Goal: Information Seeking & Learning: Learn about a topic

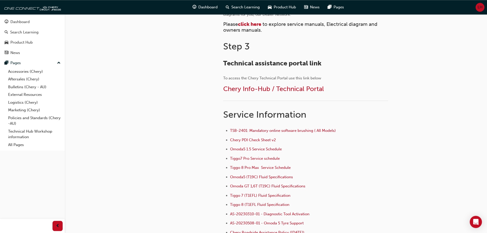
scroll to position [331, 0]
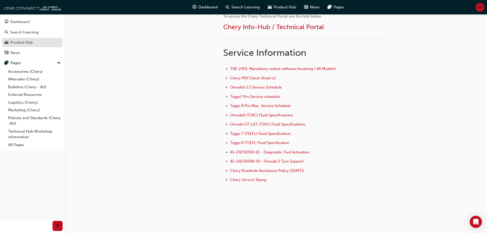
click at [23, 41] on div "Product Hub" at bounding box center [21, 43] width 22 height 6
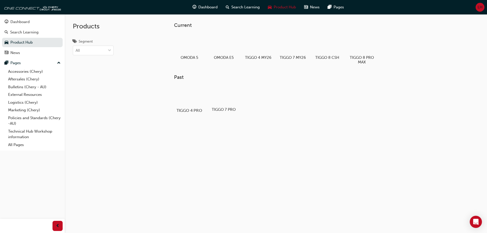
click at [195, 100] on div at bounding box center [189, 95] width 28 height 20
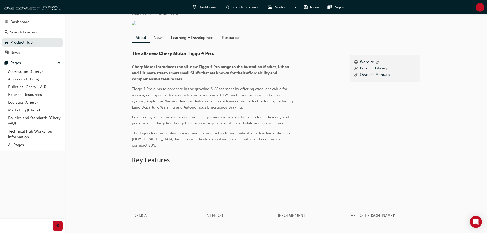
scroll to position [40, 0]
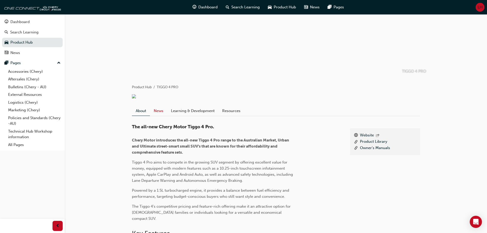
click at [160, 116] on link "News" at bounding box center [158, 111] width 17 height 10
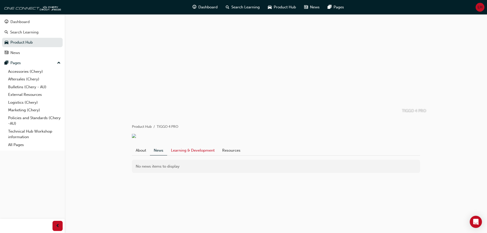
click at [196, 154] on link "Learning & Development" at bounding box center [192, 151] width 51 height 10
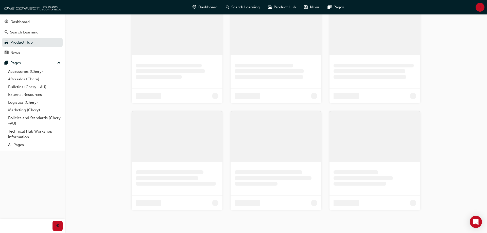
scroll to position [52, 0]
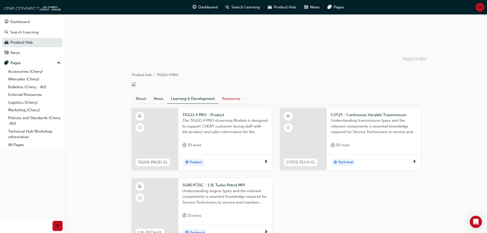
click at [232, 104] on link "Resources" at bounding box center [231, 99] width 26 height 10
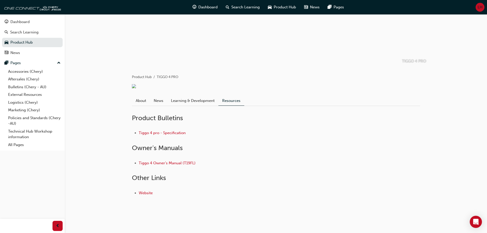
click at [163, 134] on li "Tiggo 4 pro - Specification" at bounding box center [279, 133] width 281 height 6
click at [163, 135] on link "Tiggo 4 pro - Specification" at bounding box center [162, 133] width 47 height 5
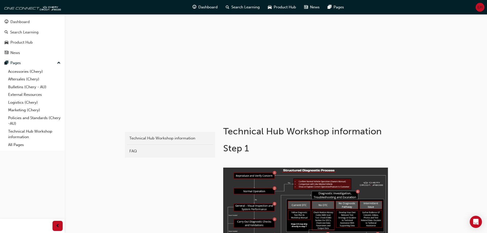
scroll to position [311, 0]
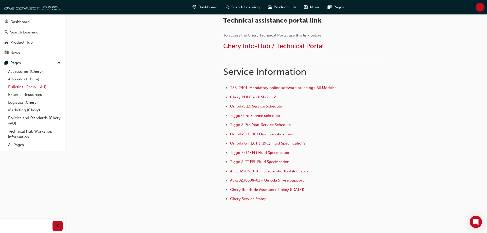
click at [24, 86] on link "Bulletins (Chery - AU)" at bounding box center [34, 87] width 57 height 8
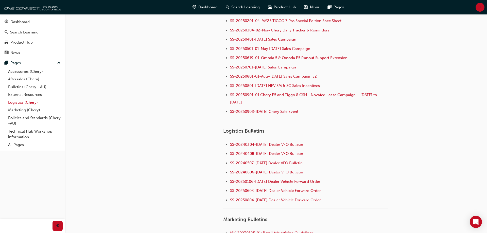
scroll to position [516, 0]
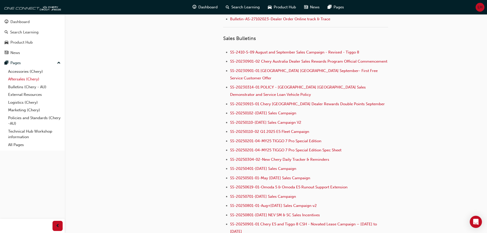
click at [18, 81] on link "Aftersales (Chery)" at bounding box center [34, 79] width 57 height 8
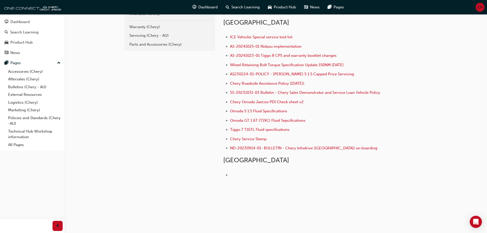
scroll to position [75, 0]
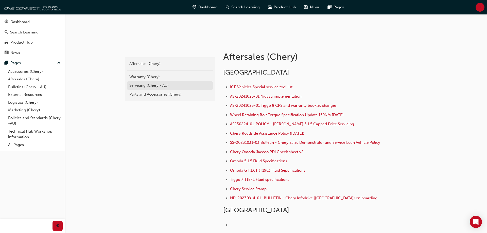
click at [150, 85] on div "Servicing (Chery - AU)" at bounding box center [169, 86] width 81 height 6
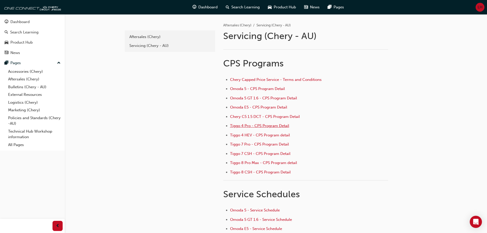
click at [259, 127] on span "Tiggo 4 Pro - CPS Program Detail" at bounding box center [259, 126] width 59 height 5
